Goal: Task Accomplishment & Management: Manage account settings

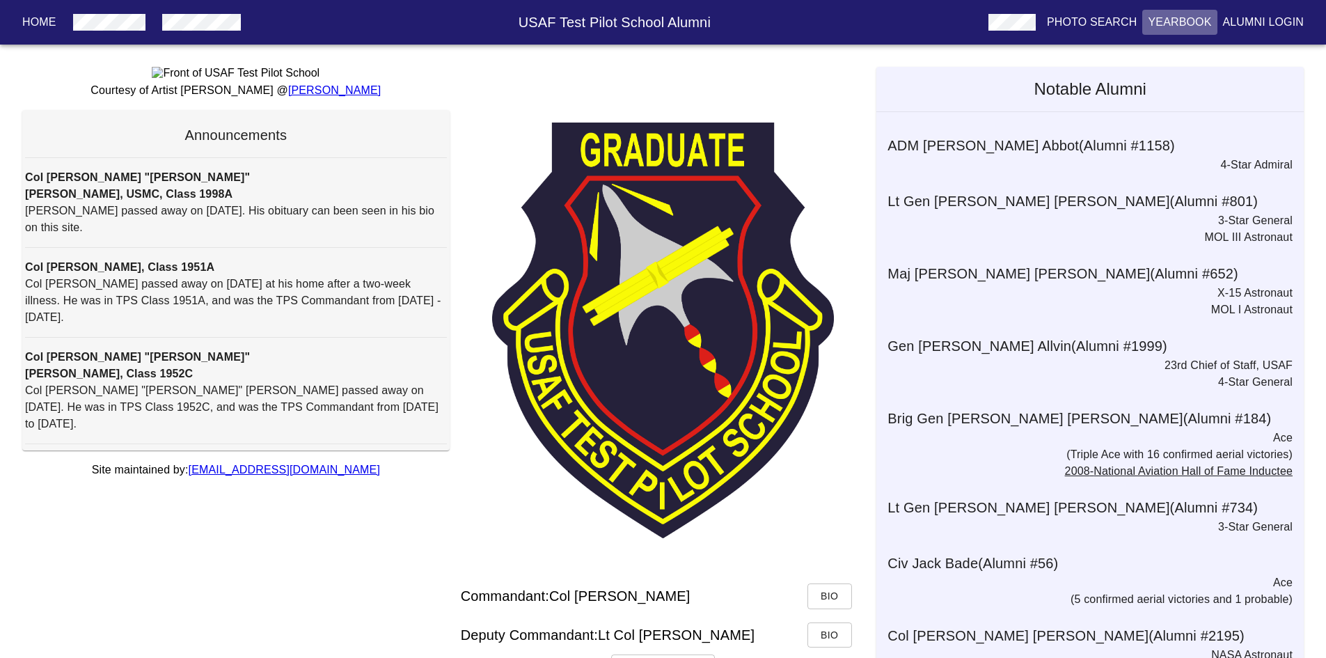
click at [1176, 19] on p "Yearbook" at bounding box center [1179, 22] width 63 height 17
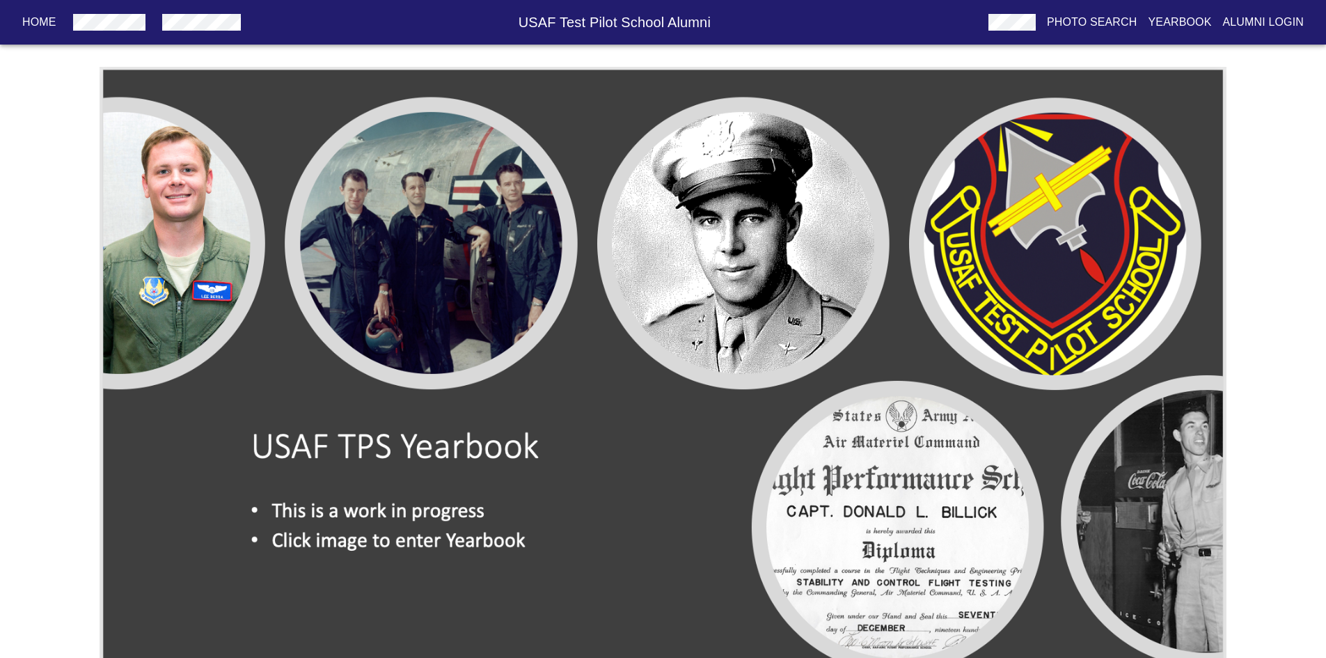
click at [402, 540] on img at bounding box center [663, 385] width 1127 height 637
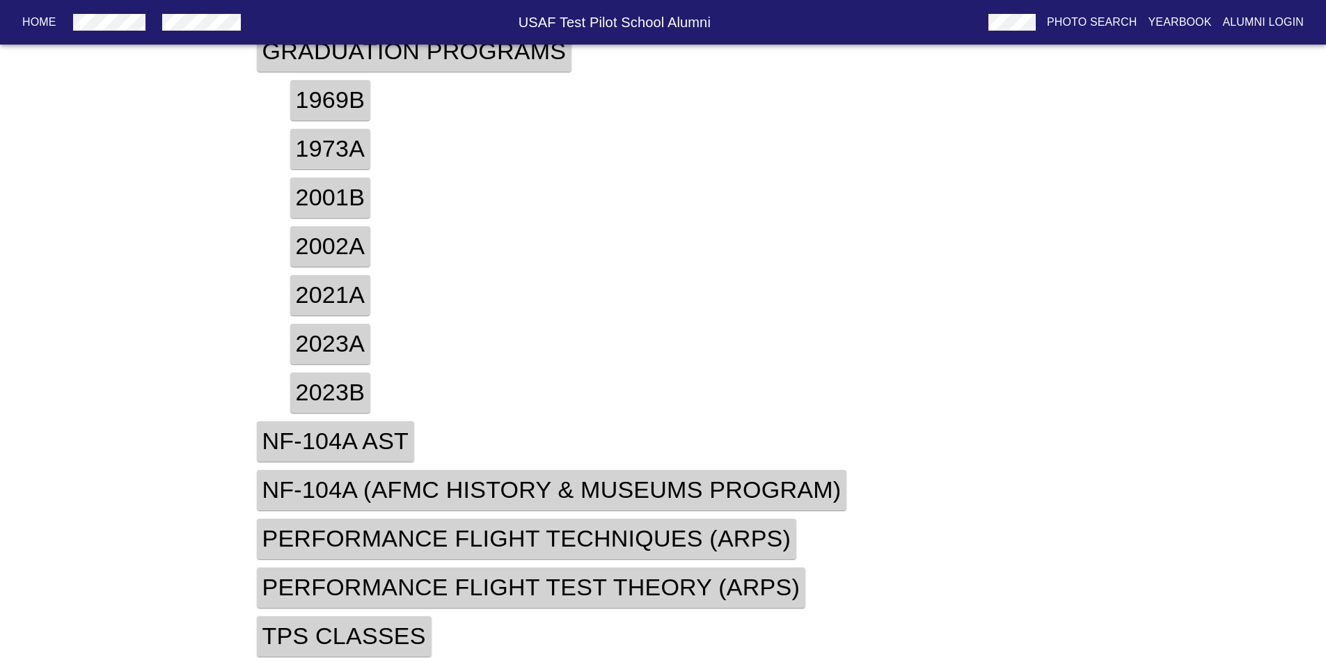
scroll to position [375, 0]
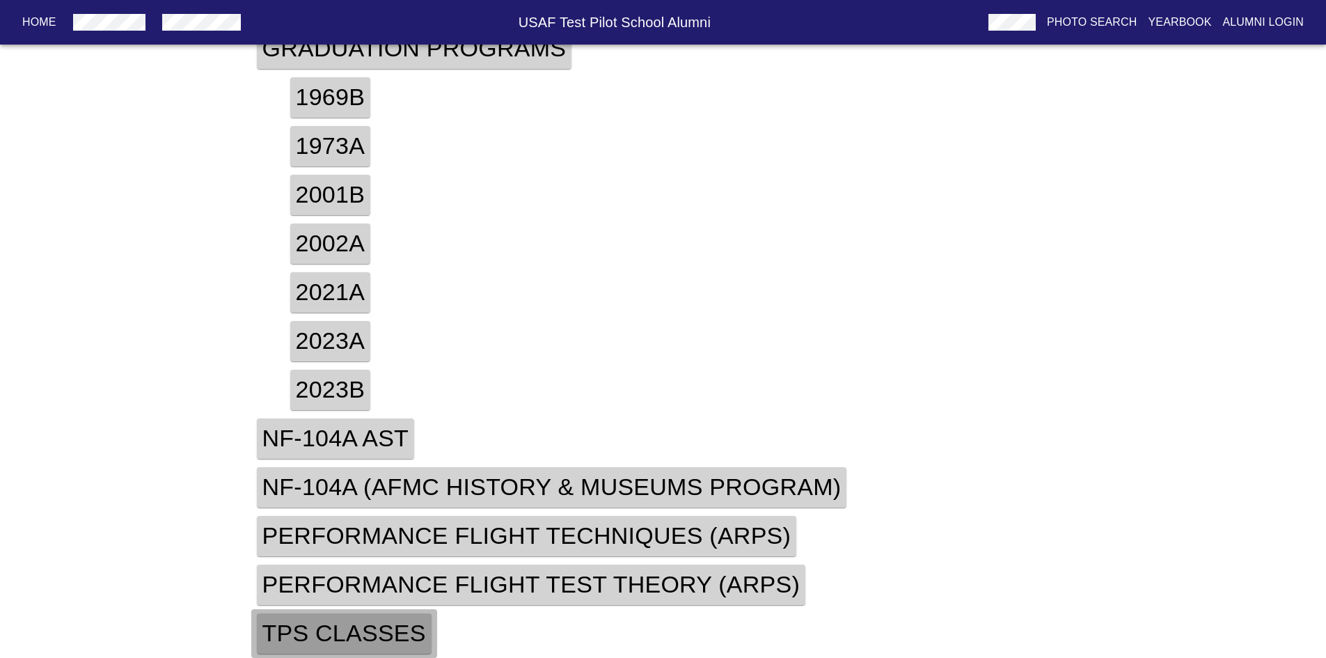
click at [367, 635] on h4 "TPS Classes" at bounding box center [344, 633] width 175 height 40
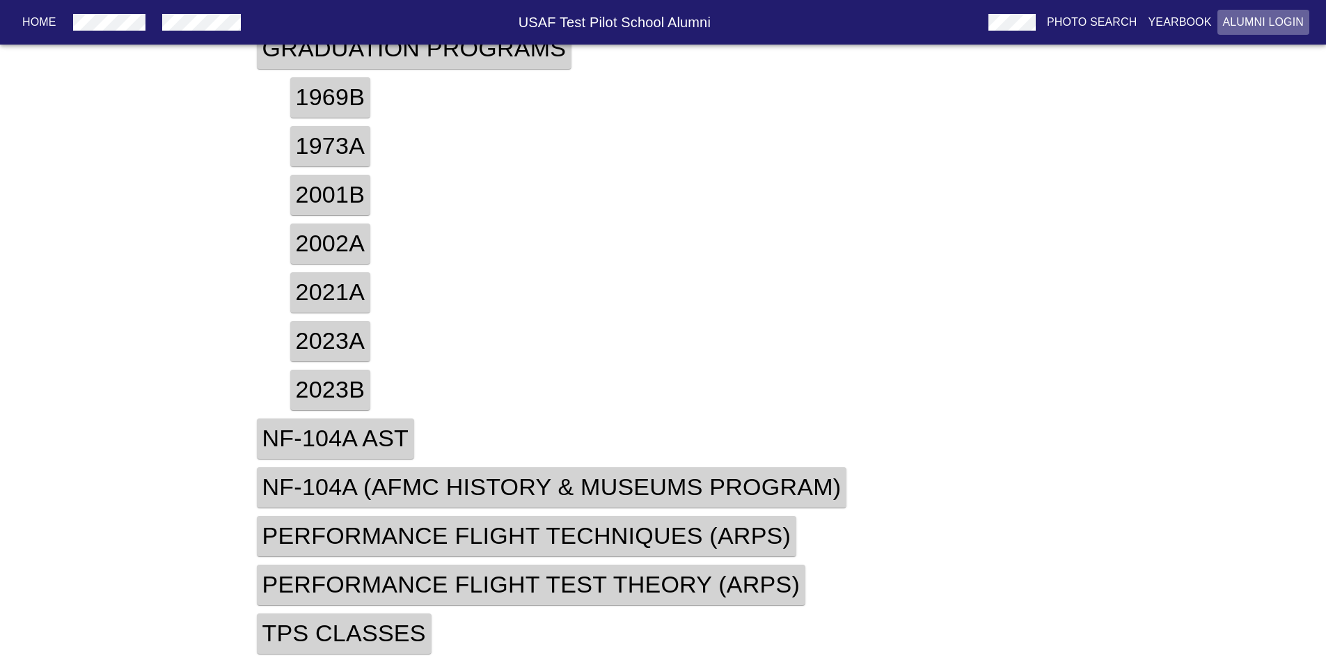
click at [1264, 22] on p "Alumni Login" at bounding box center [1263, 22] width 81 height 17
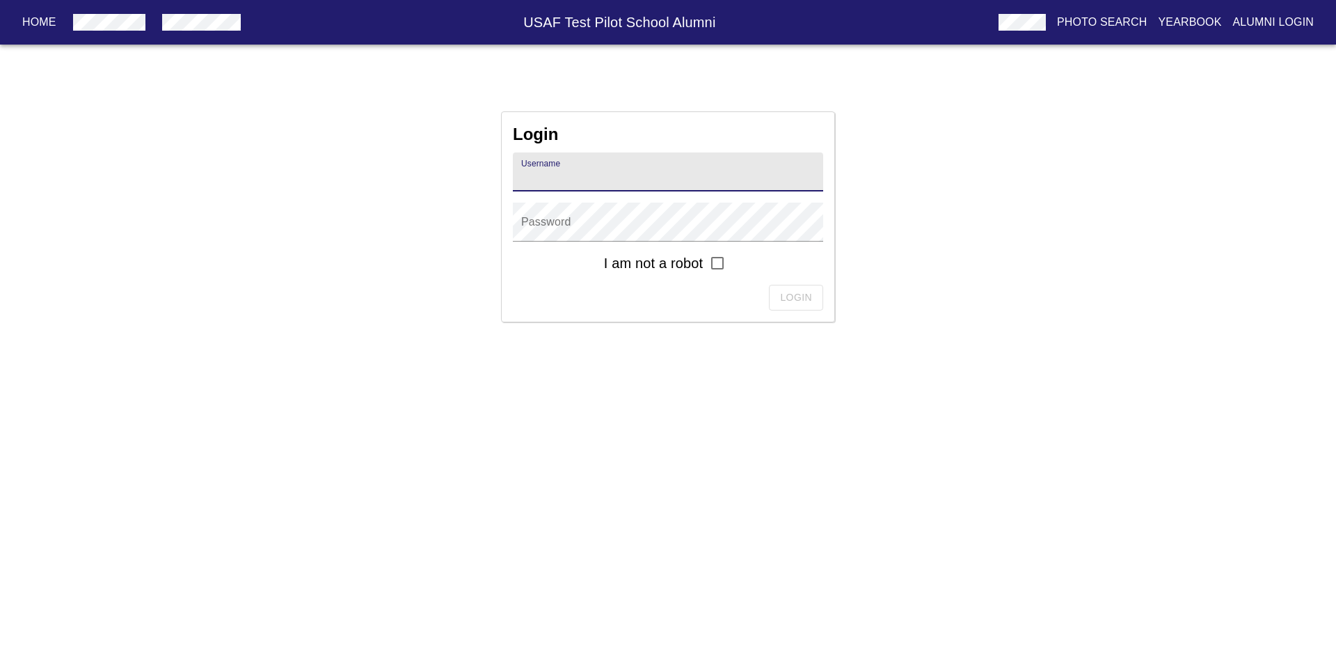
click at [595, 179] on input "text" at bounding box center [668, 171] width 310 height 39
type input "r16909"
click at [717, 260] on input "checkbox" at bounding box center [717, 262] width 29 height 29
checkbox input "true"
click at [792, 299] on span "Login" at bounding box center [796, 297] width 32 height 17
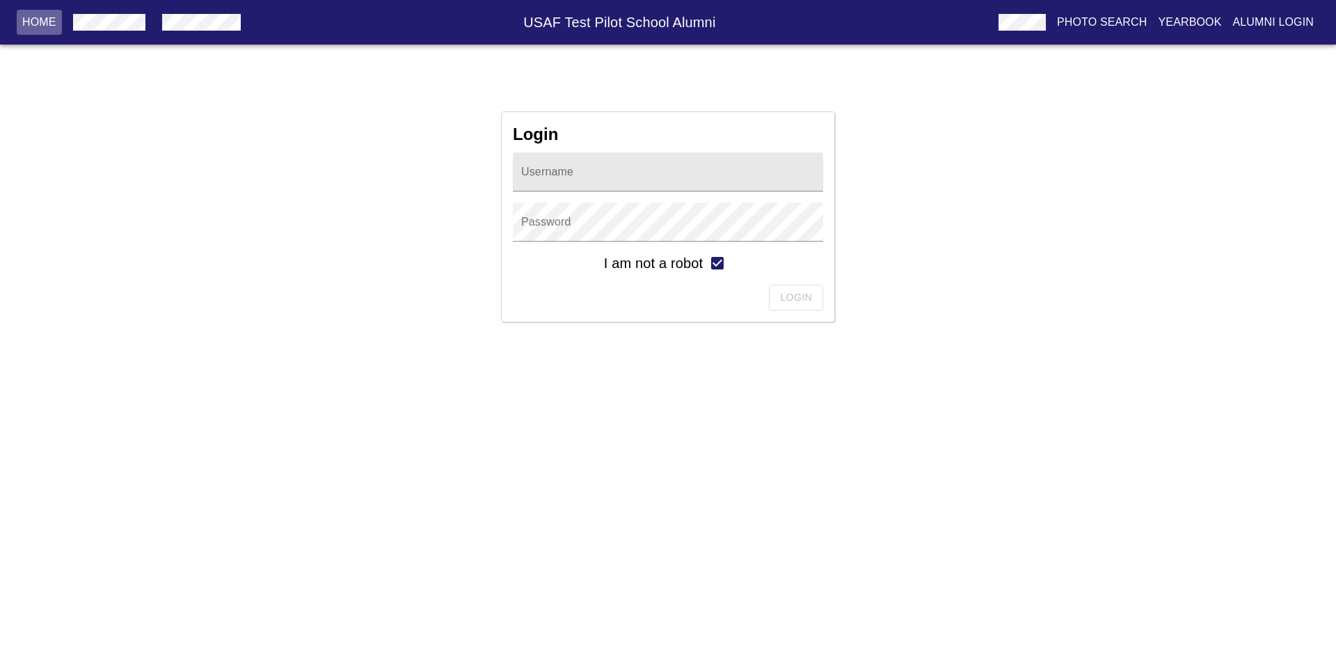
click at [33, 20] on p "Home" at bounding box center [39, 22] width 34 height 17
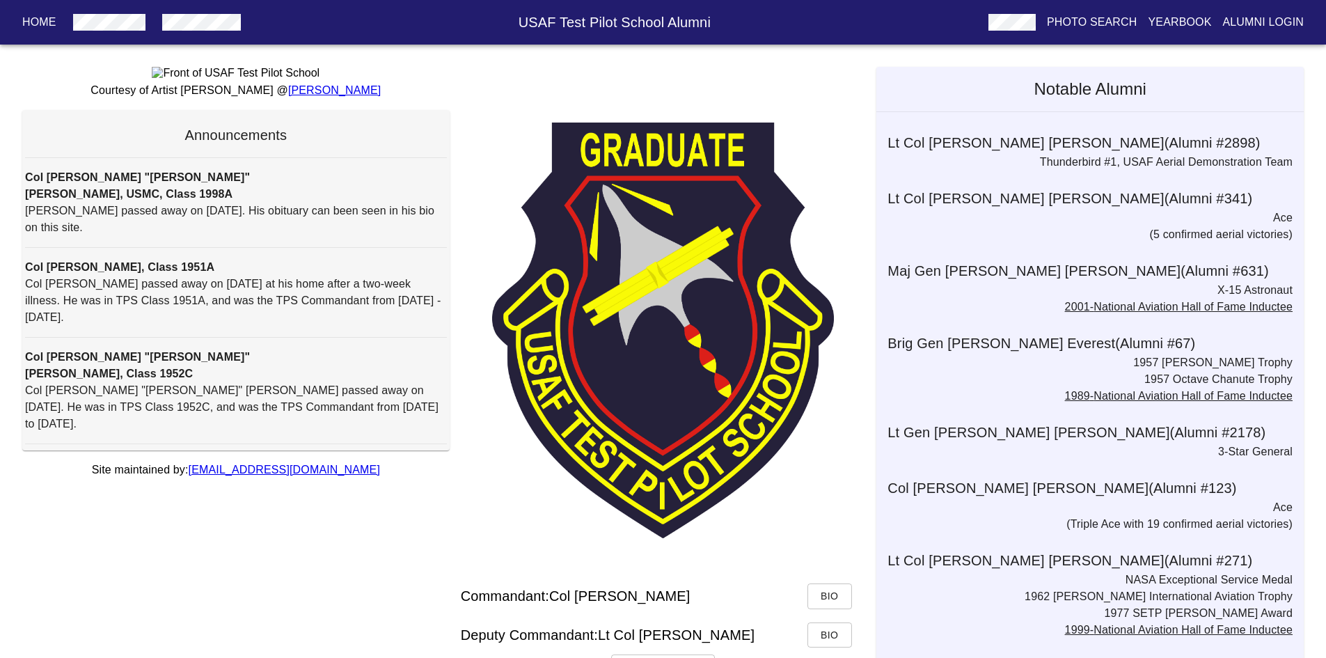
scroll to position [1392, 0]
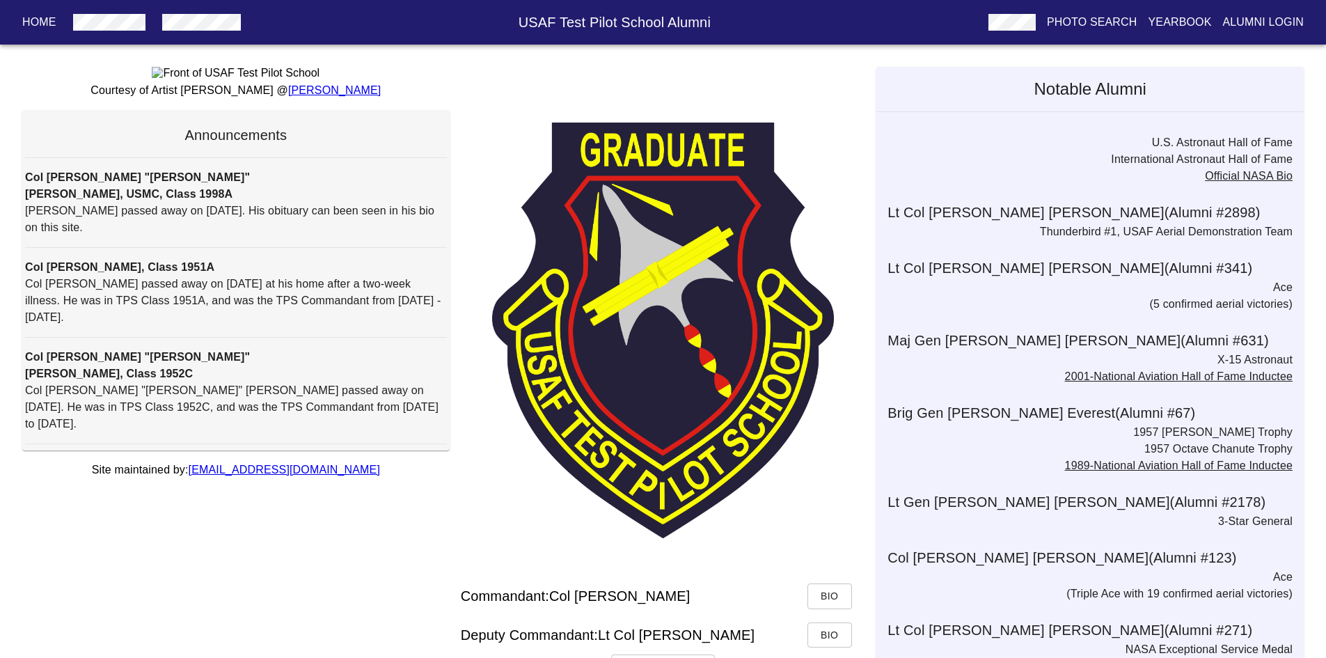
drag, startPoint x: 900, startPoint y: 569, endPoint x: 833, endPoint y: 555, distance: 68.3
click at [833, 555] on div at bounding box center [663, 339] width 427 height 432
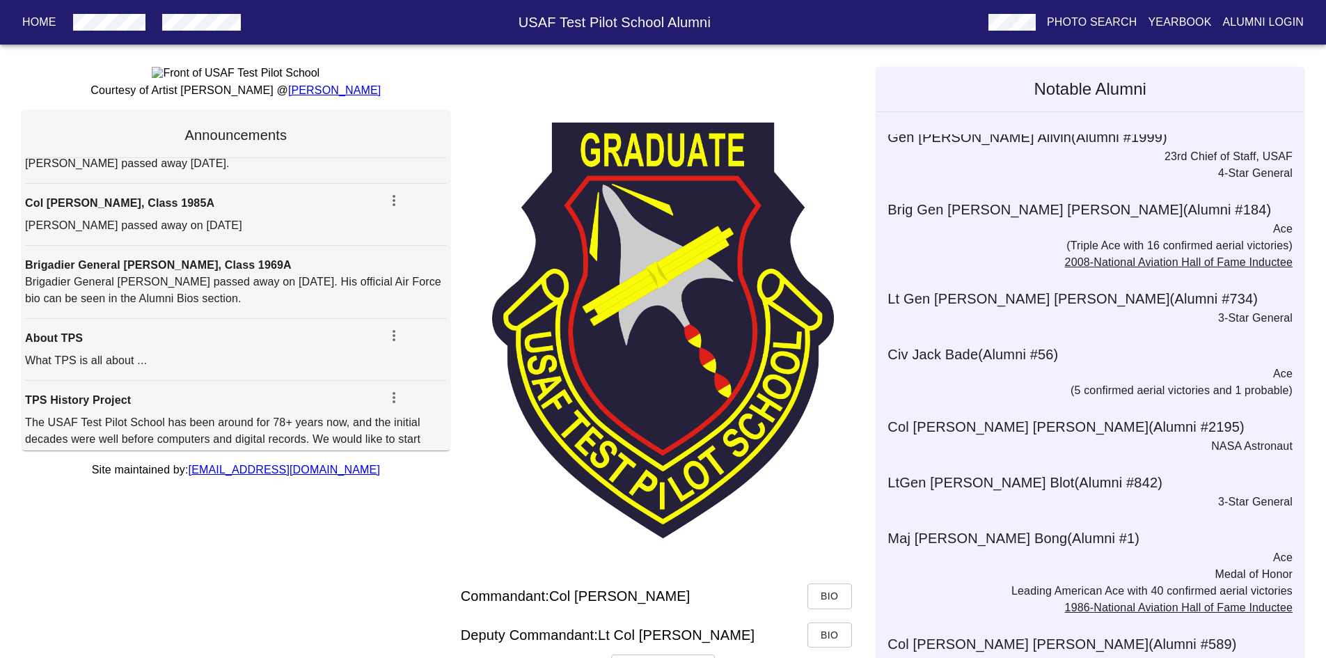
scroll to position [569, 0]
